Goal: Communication & Community: Answer question/provide support

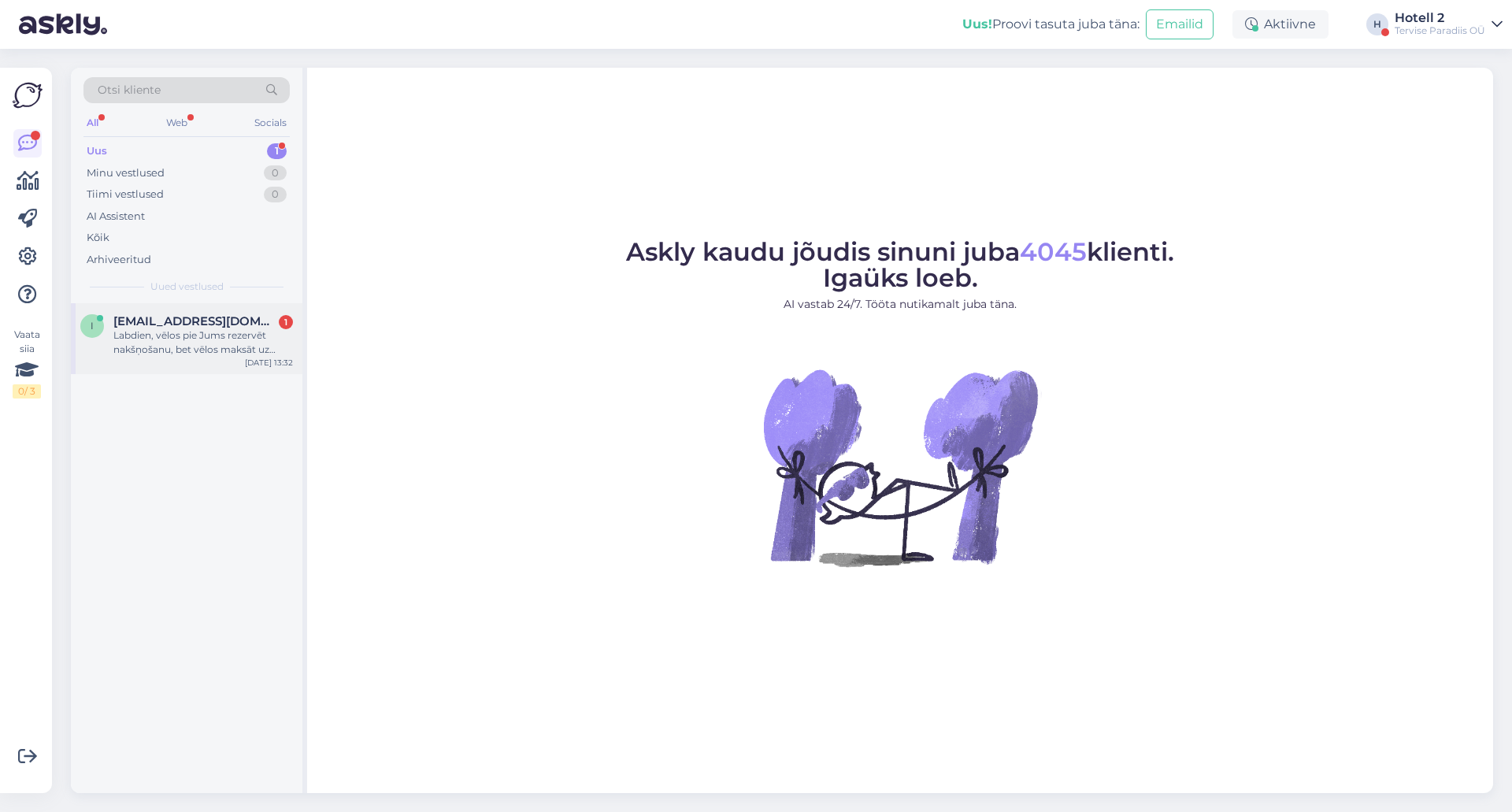
click at [258, 330] on div "Labdien, vēlos pie Jums rezervēt nakšņošanu, bet vēlos maksāt uz vietas viesnīc…" at bounding box center [203, 342] width 179 height 28
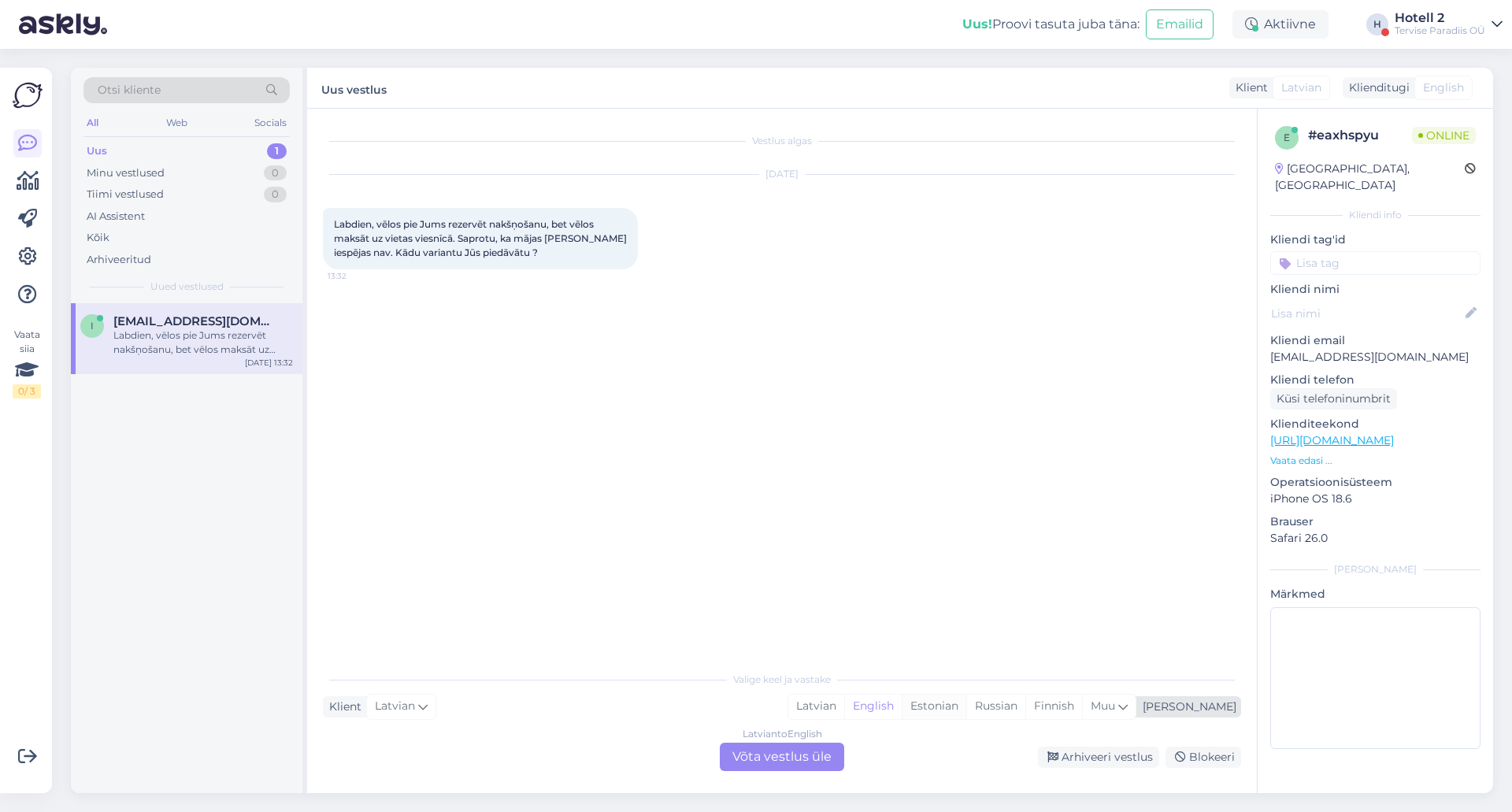
click at [966, 707] on div "Estonian" at bounding box center [934, 707] width 65 height 24
click at [818, 757] on div "Latvian to Estonian Võta vestlus üle" at bounding box center [782, 756] width 125 height 28
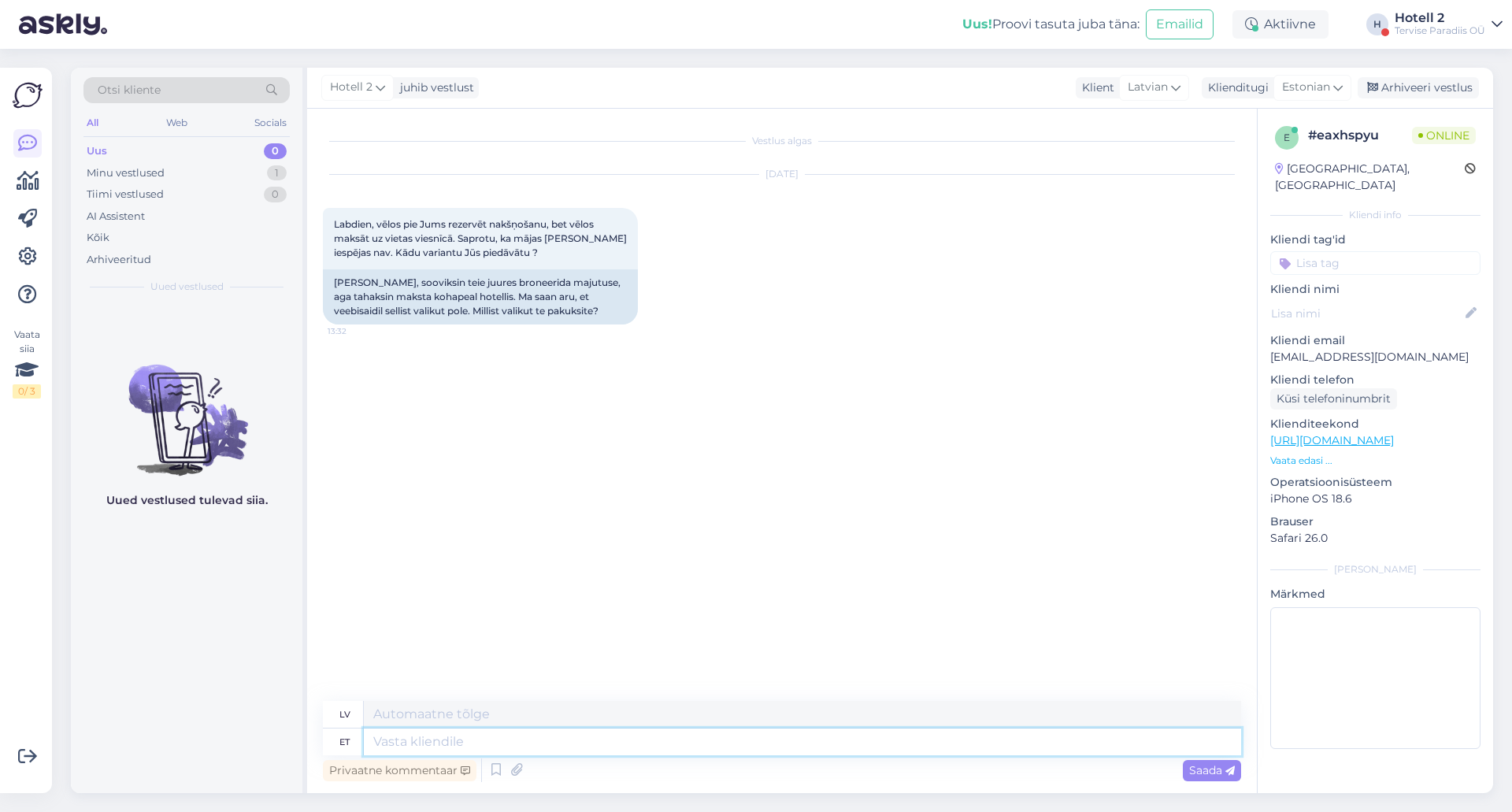
click at [414, 736] on textarea at bounding box center [802, 742] width 877 height 27
type textarea "Te"
type textarea "T"
type textarea "Tere"
type textarea "Sveiki"
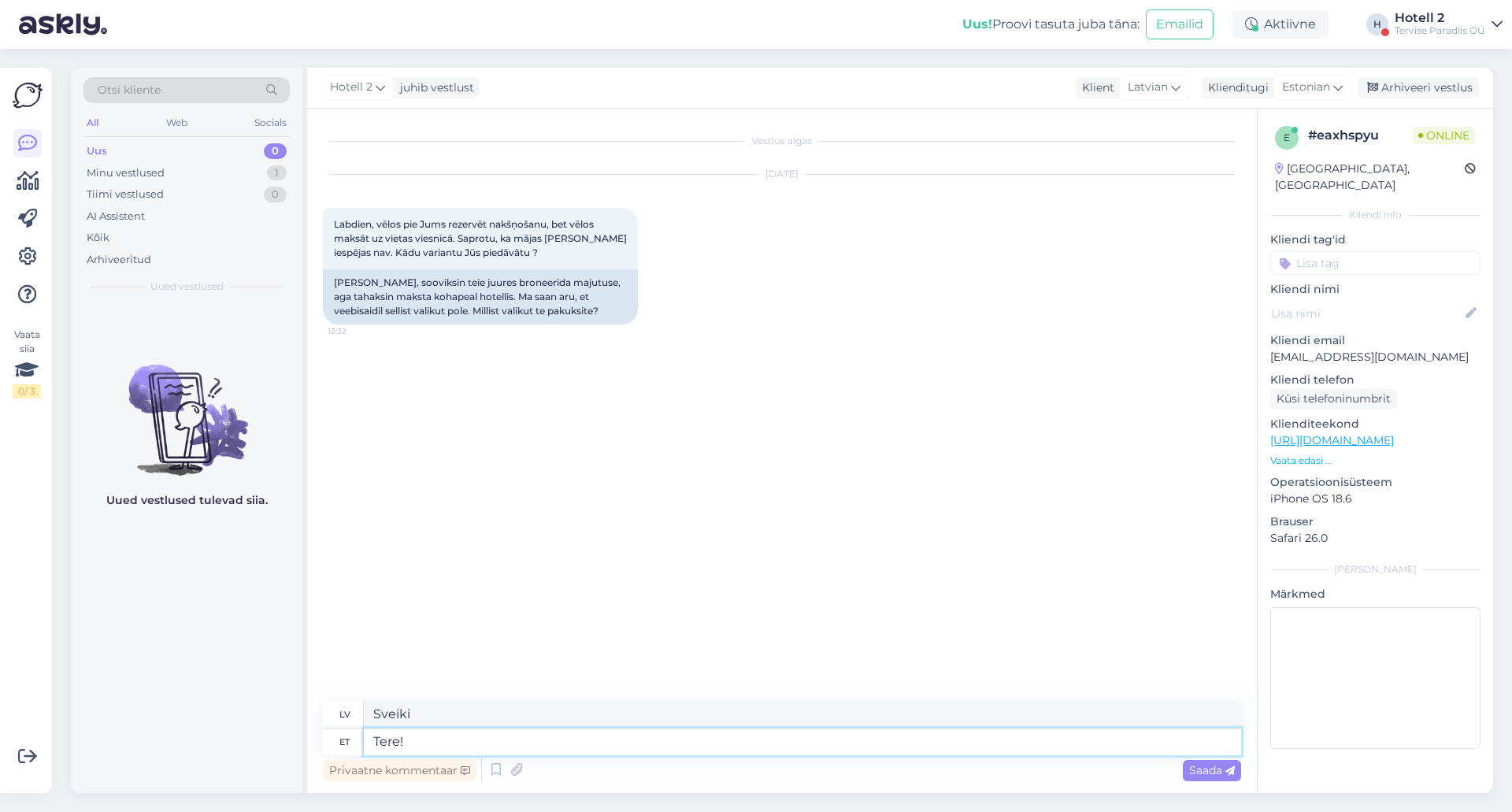
type textarea "Tere!"
type textarea "Sveiki!"
type textarea "Tere! Saate"
type textarea "Sveiki! Jūs varat"
type textarea "Tere! Saate broneerida n"
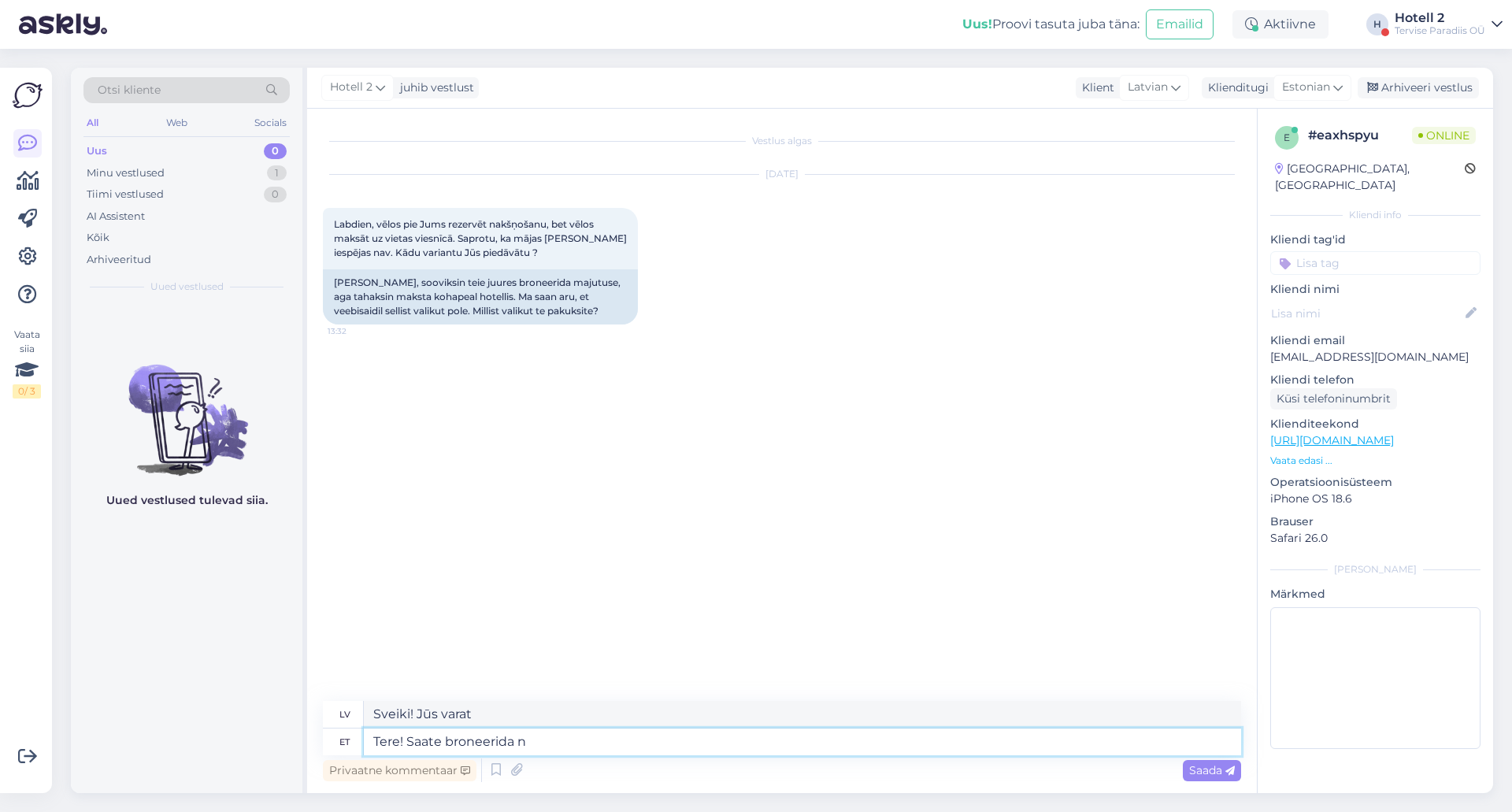
type textarea "Sveiki! Jūs varat rezervēt"
type textarea "Tere! Saate broneerida näiteks l"
type textarea "Sveiki! Piemēram, varat rezervēt"
type textarea "Tere! Saate broneerida näiteks läbi"
type textarea "Sveiki! Jūs varat rezervēt, piemēram, izmantojot"
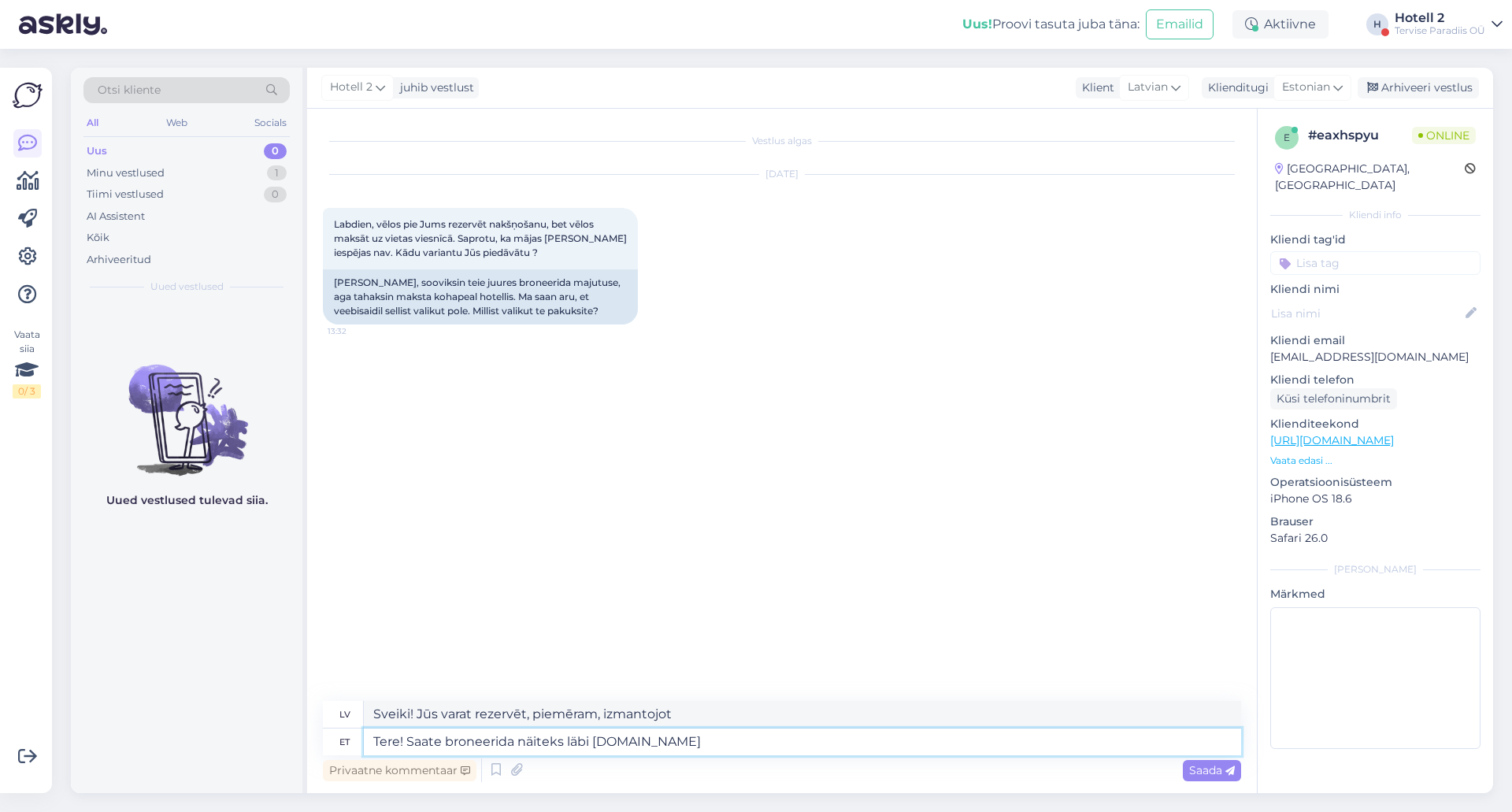
type textarea "Tere! Saate broneerida näiteks läbi [DOMAIN_NAME]"
type textarea "Sveiki! Varat rezervēt, piemēram, vietnē [DOMAIN_NAME]"
type textarea "Tere! Saate broneerida näiteks läbi [DOMAIN_NAME]"
click at [1230, 770] on icon at bounding box center [1230, 771] width 9 height 9
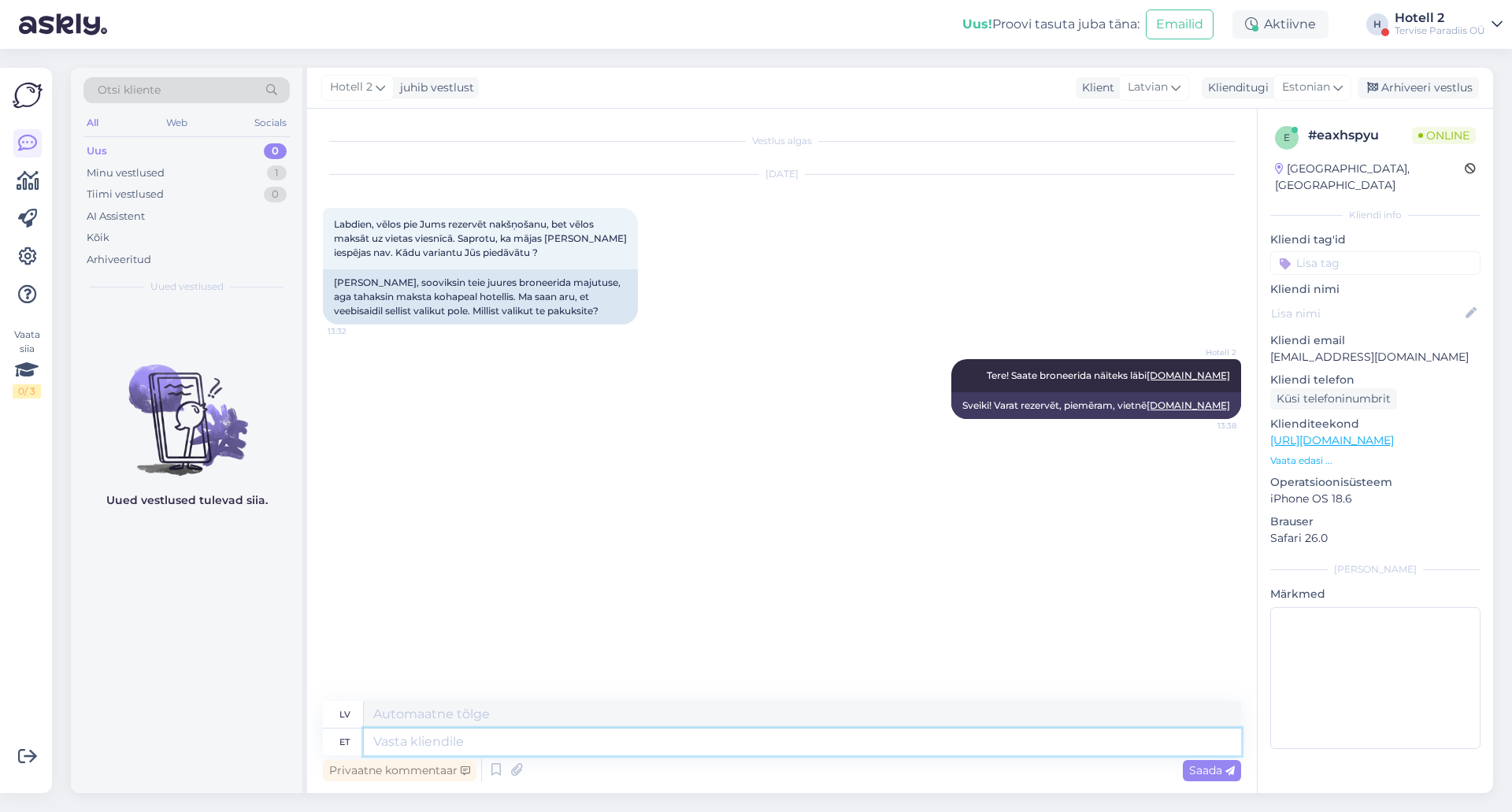
click at [425, 750] on textarea at bounding box center [802, 742] width 877 height 27
type textarea "seal"
type textarea "tur"
type textarea "s"
click at [208, 172] on div "Minu vestlused 1" at bounding box center [186, 173] width 206 height 22
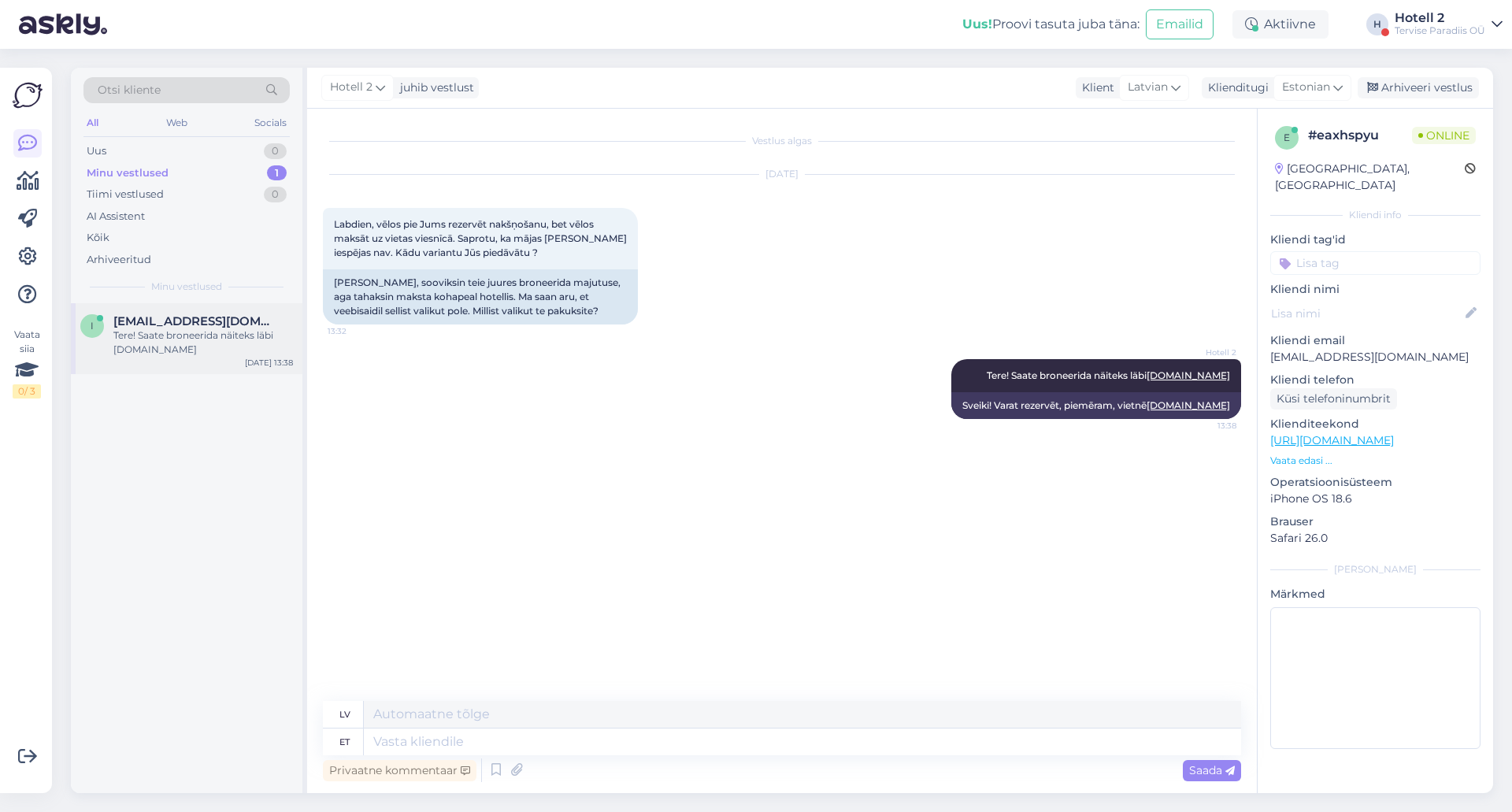
click at [216, 344] on div "Tere! Saate broneerida näiteks läbi [DOMAIN_NAME]" at bounding box center [203, 342] width 179 height 28
click at [1428, 96] on div "Arhiveeri vestlus" at bounding box center [1419, 87] width 121 height 21
